Goal: Task Accomplishment & Management: Use online tool/utility

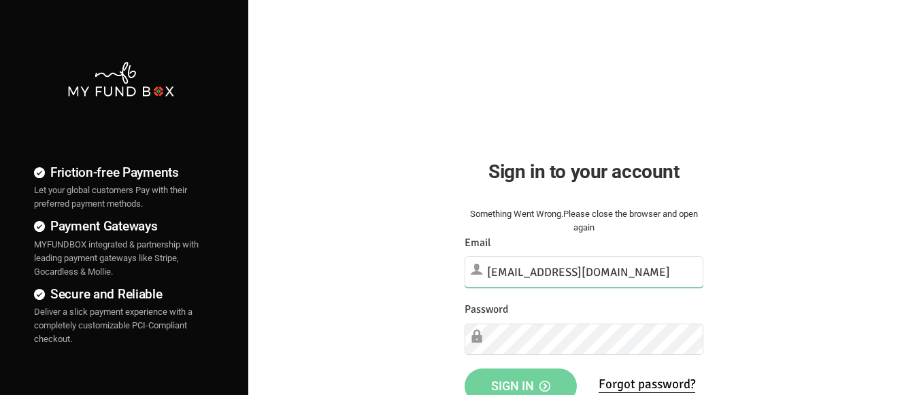
type input "demo@myfundbox.de"
click at [520, 380] on span "Sign in" at bounding box center [520, 386] width 59 height 14
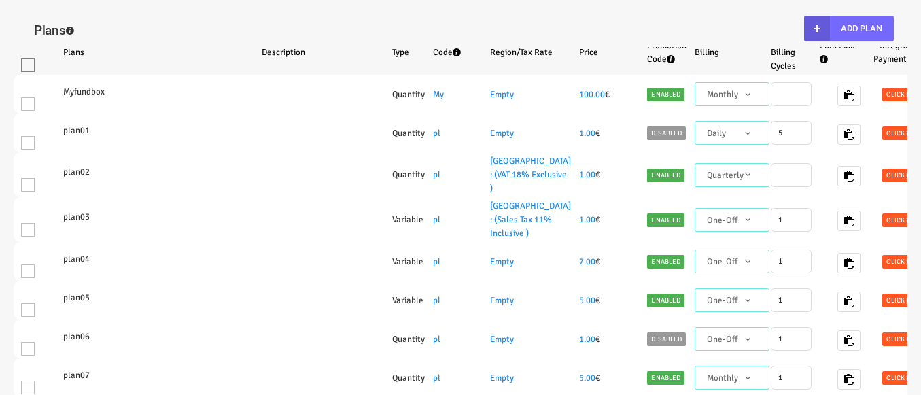
select select "100"
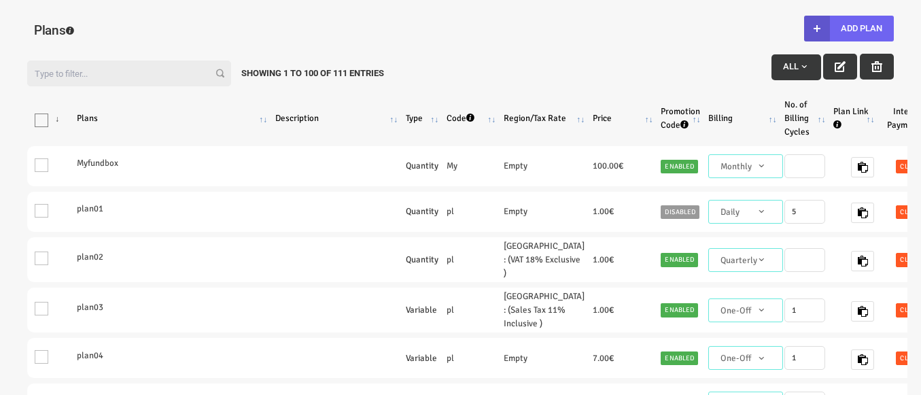
click at [849, 29] on button "Add Plan" at bounding box center [849, 29] width 90 height 26
type input "100"
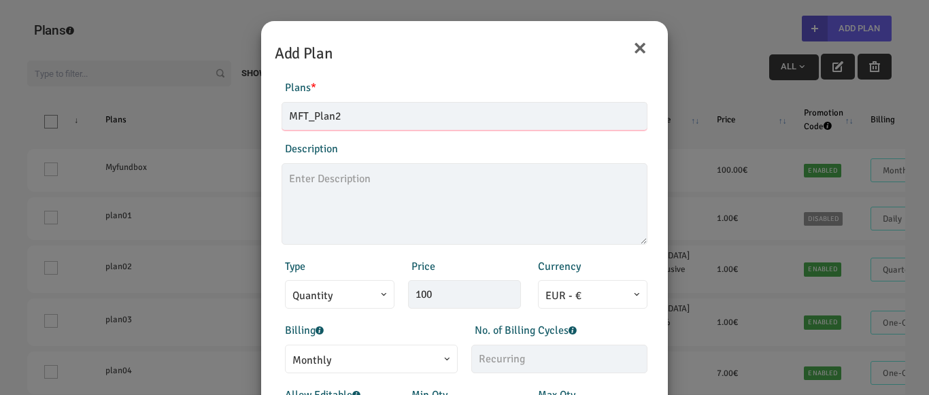
type input "MFT_Plan2"
type textarea "MFT_Plan2_description"
click at [364, 358] on span "Monthly" at bounding box center [371, 360] width 158 height 17
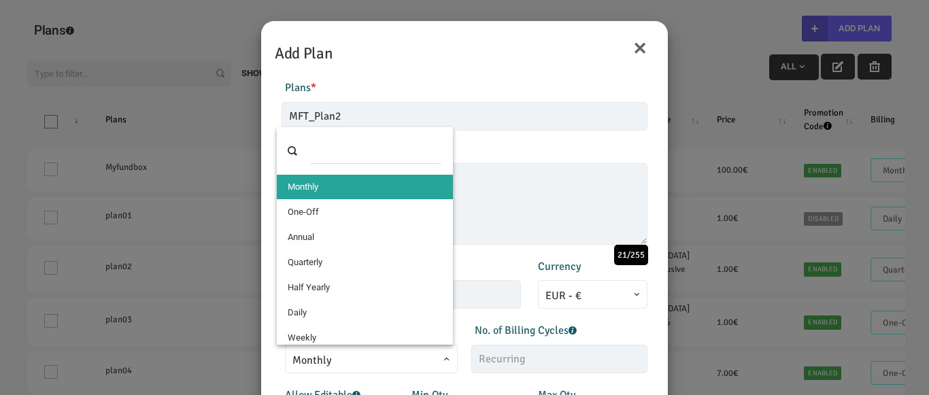
select select "4"
type input "1"
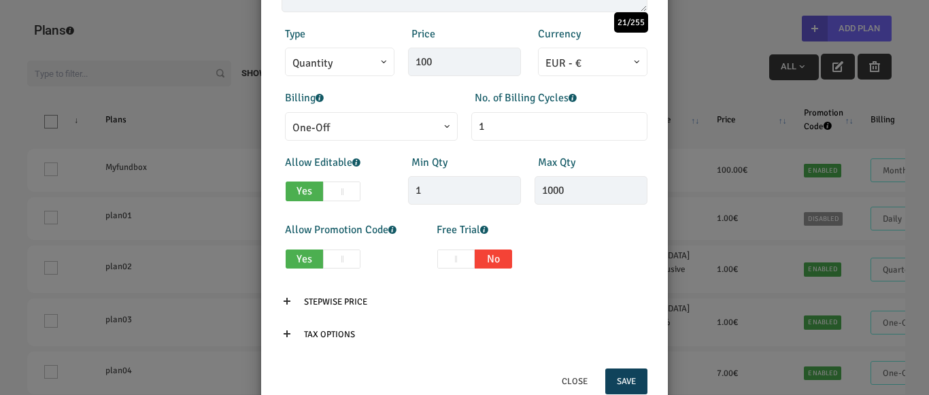
scroll to position [273, 0]
